Goal: Information Seeking & Learning: Learn about a topic

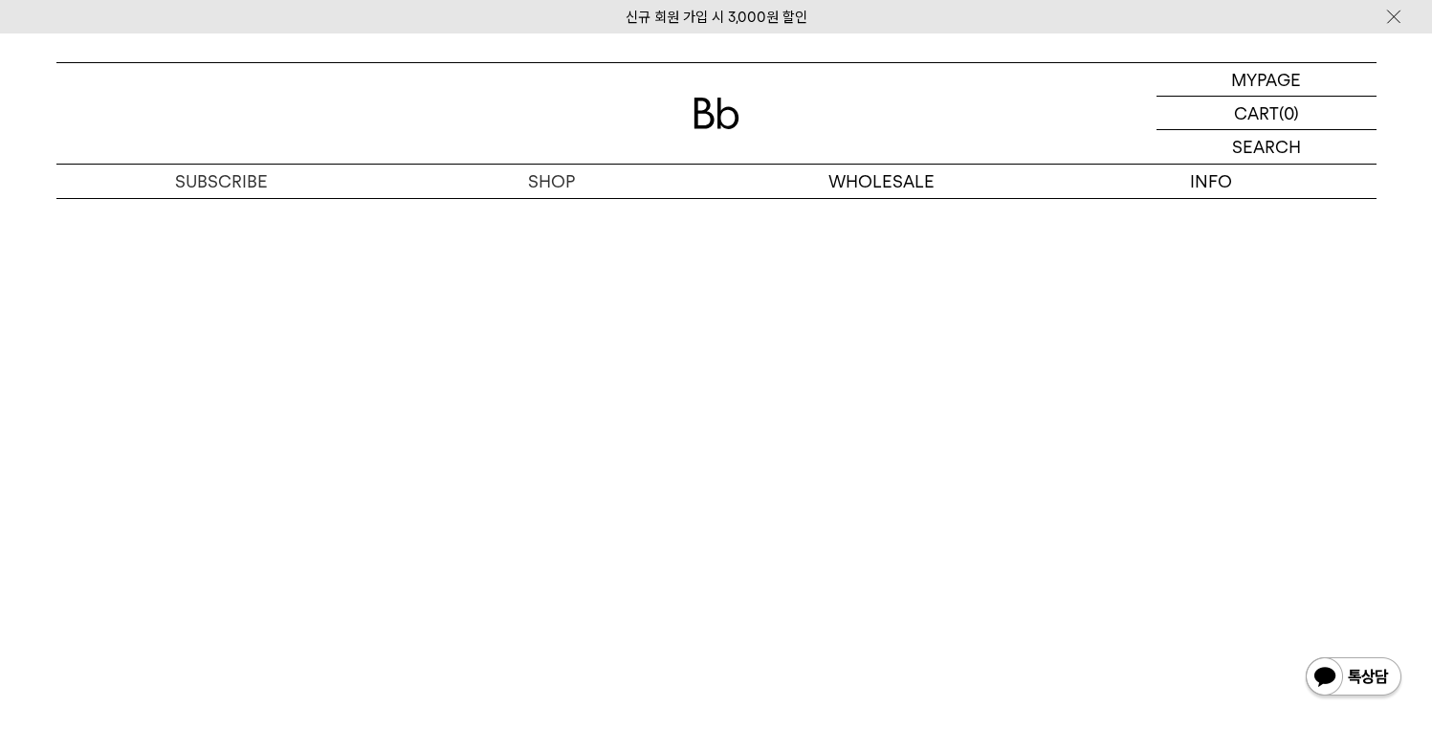
scroll to position [12185, 0]
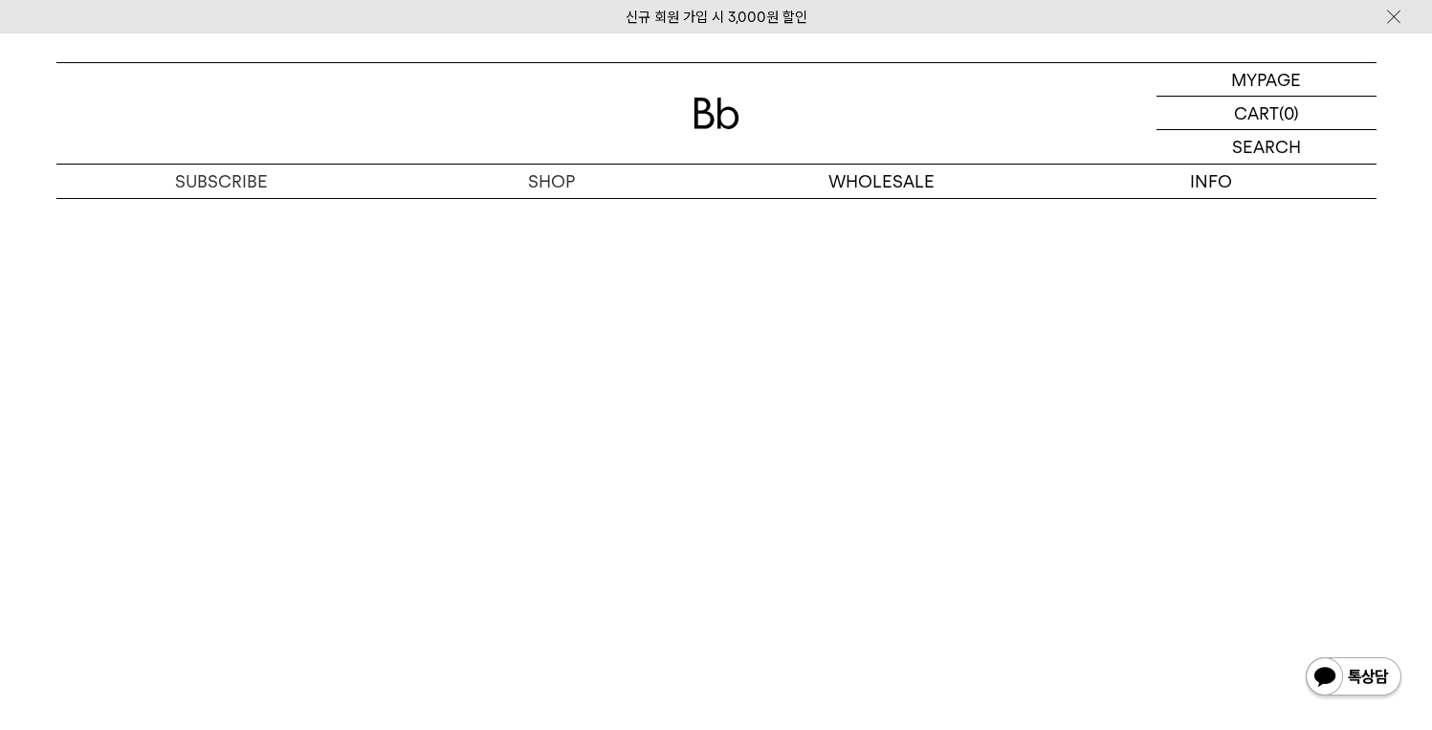
scroll to position [10541, 0]
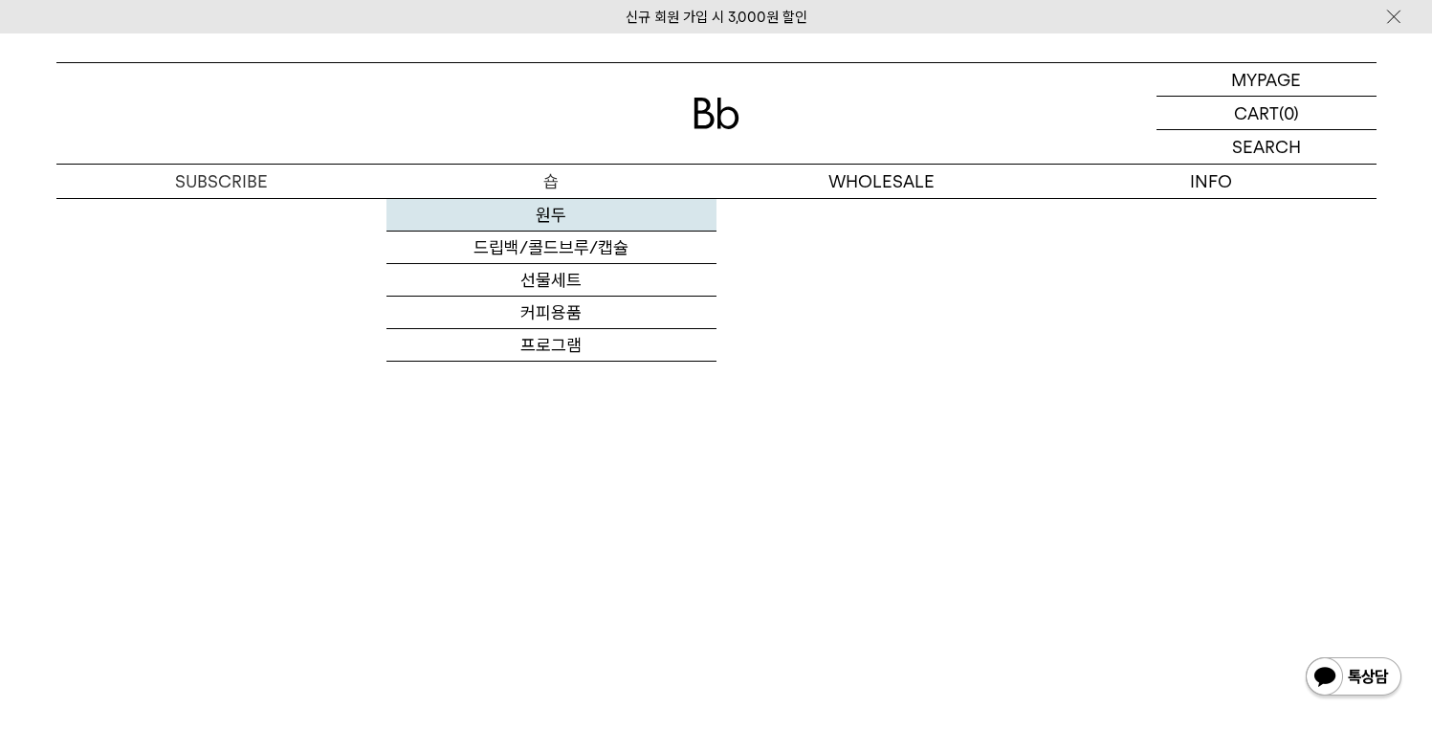
click at [558, 212] on link "원두" at bounding box center [552, 215] width 330 height 33
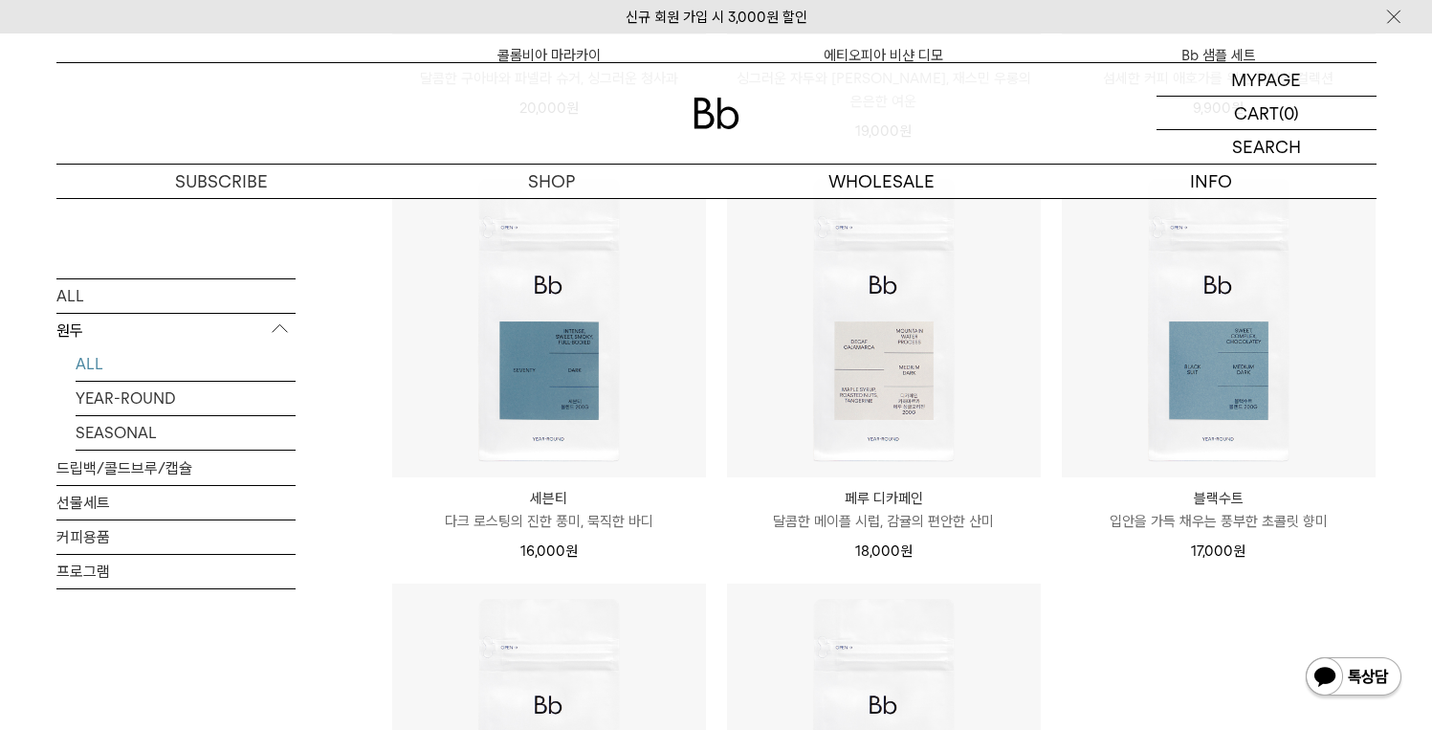
scroll to position [1857, 0]
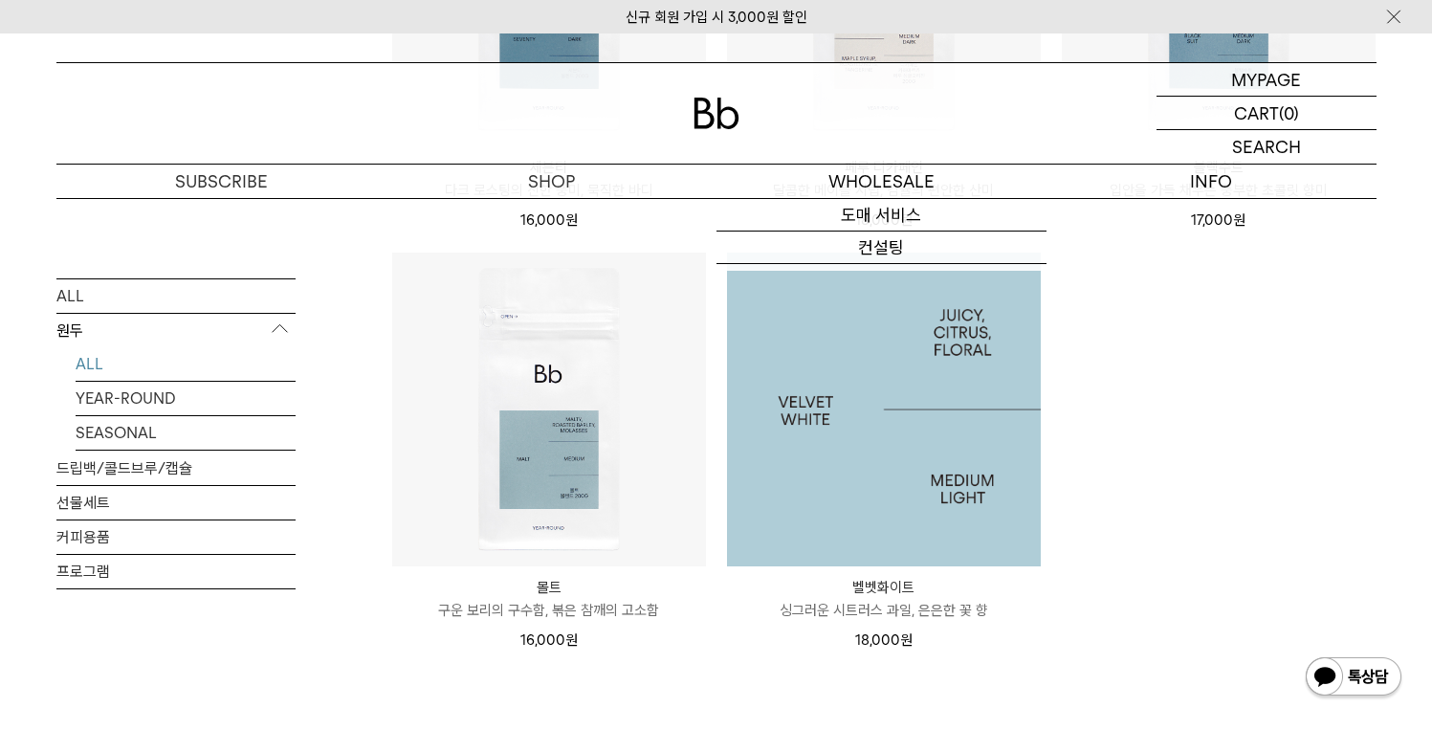
click at [950, 395] on img at bounding box center [884, 410] width 314 height 314
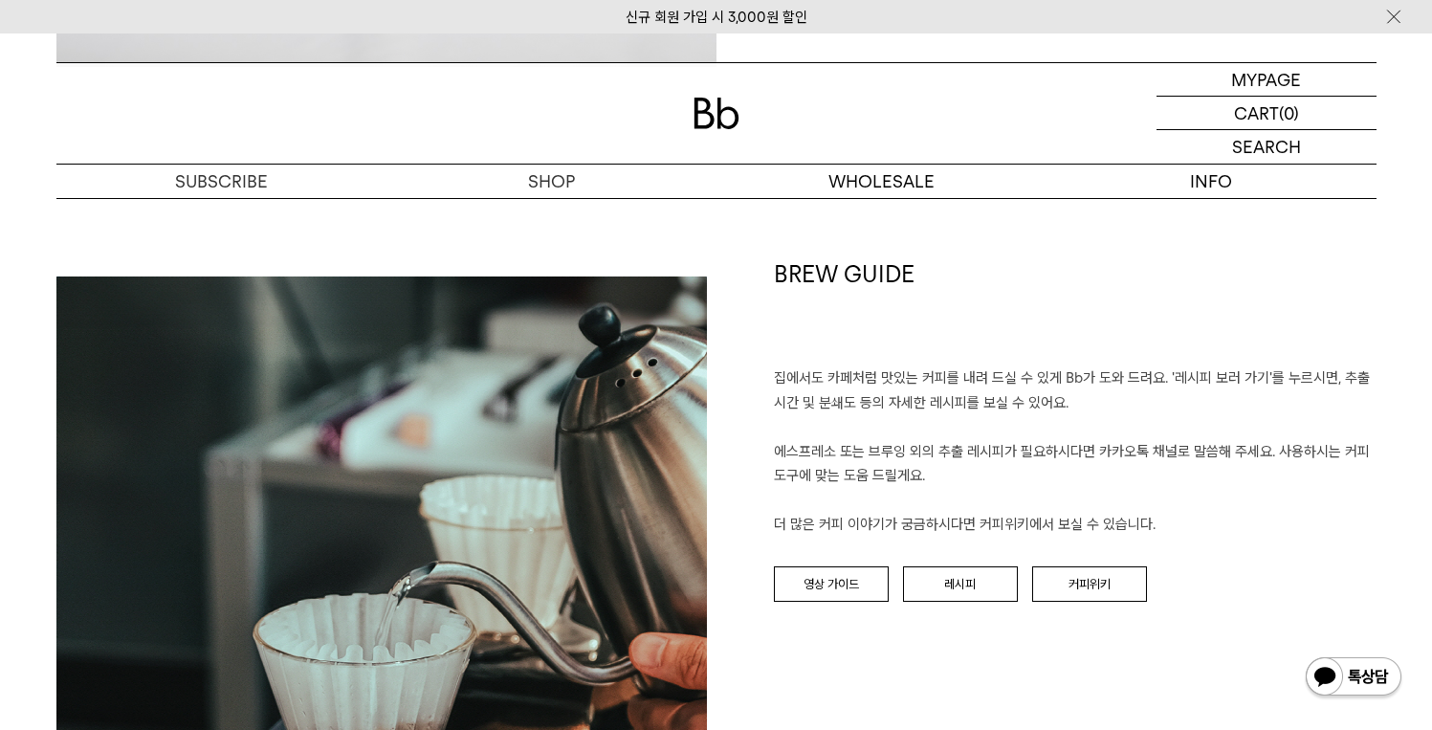
scroll to position [2232, 0]
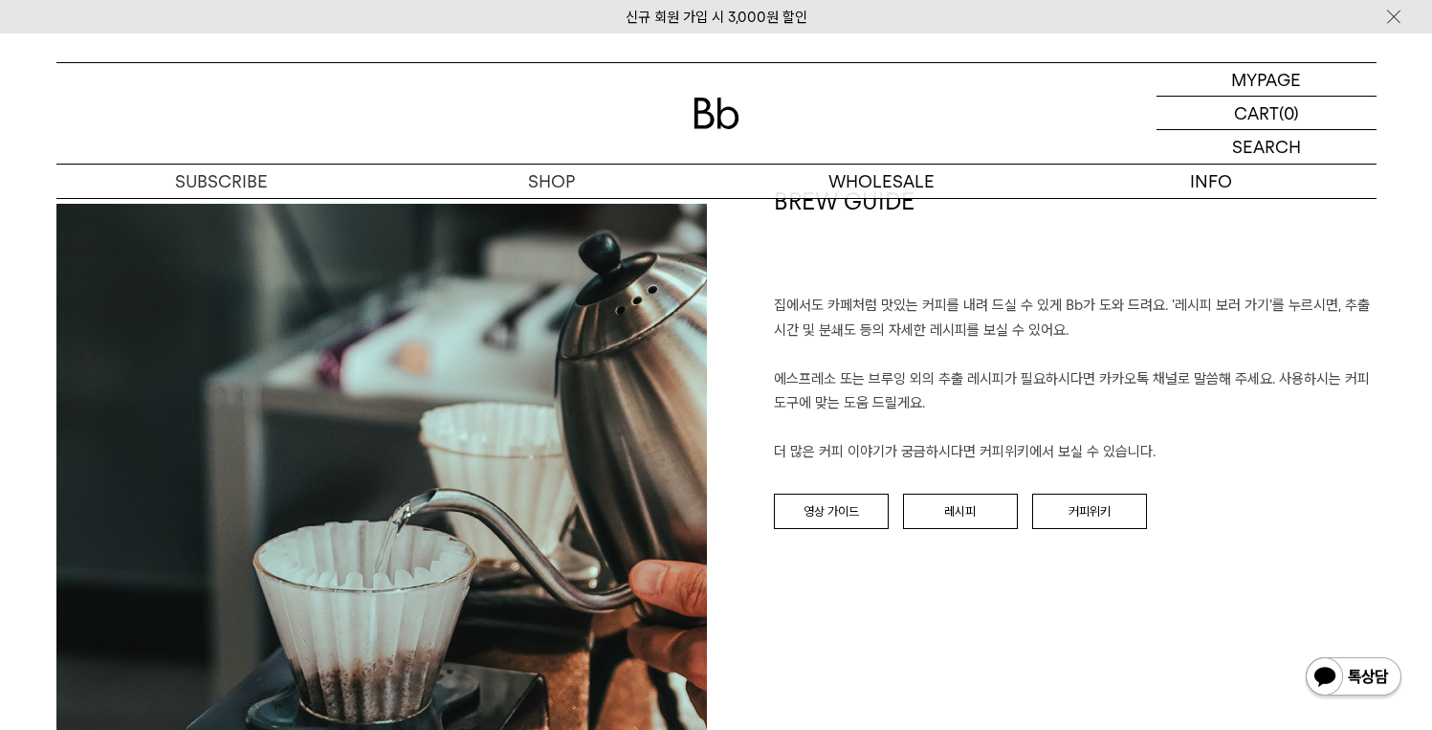
drag, startPoint x: 1280, startPoint y: 310, endPoint x: 1247, endPoint y: 412, distance: 107.7
click at [1247, 412] on p "집에서도 카페처럼 맛있는 커피를 내려 드실 ﻿수 있게 Bb가 도와 드려요. '레시피 보러 가기'를 누르시면, 추출 시간 및 분쇄도 등의 자세한…" at bounding box center [1075, 379] width 603 height 171
click at [993, 505] on link "레시피" at bounding box center [960, 512] width 115 height 36
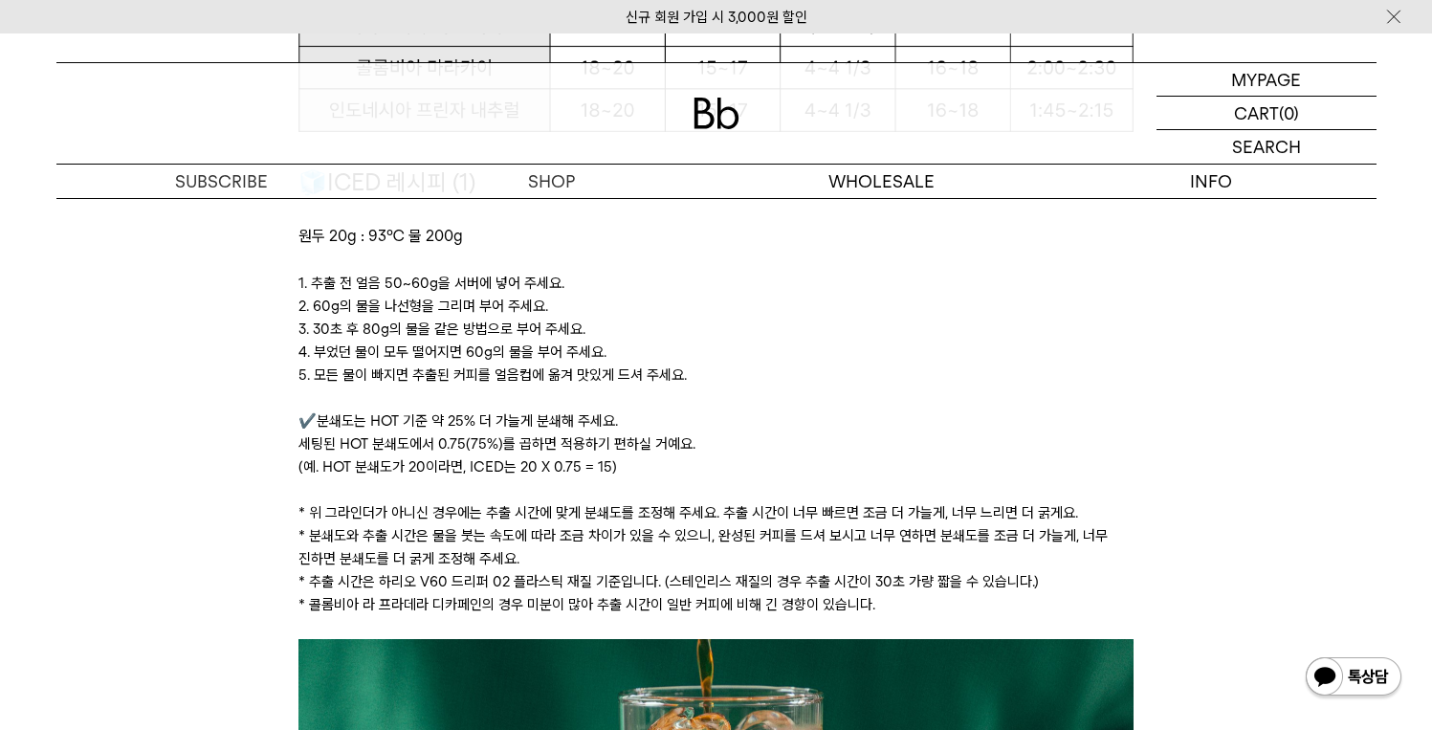
scroll to position [2740, 0]
